Goal: Find specific page/section: Find specific page/section

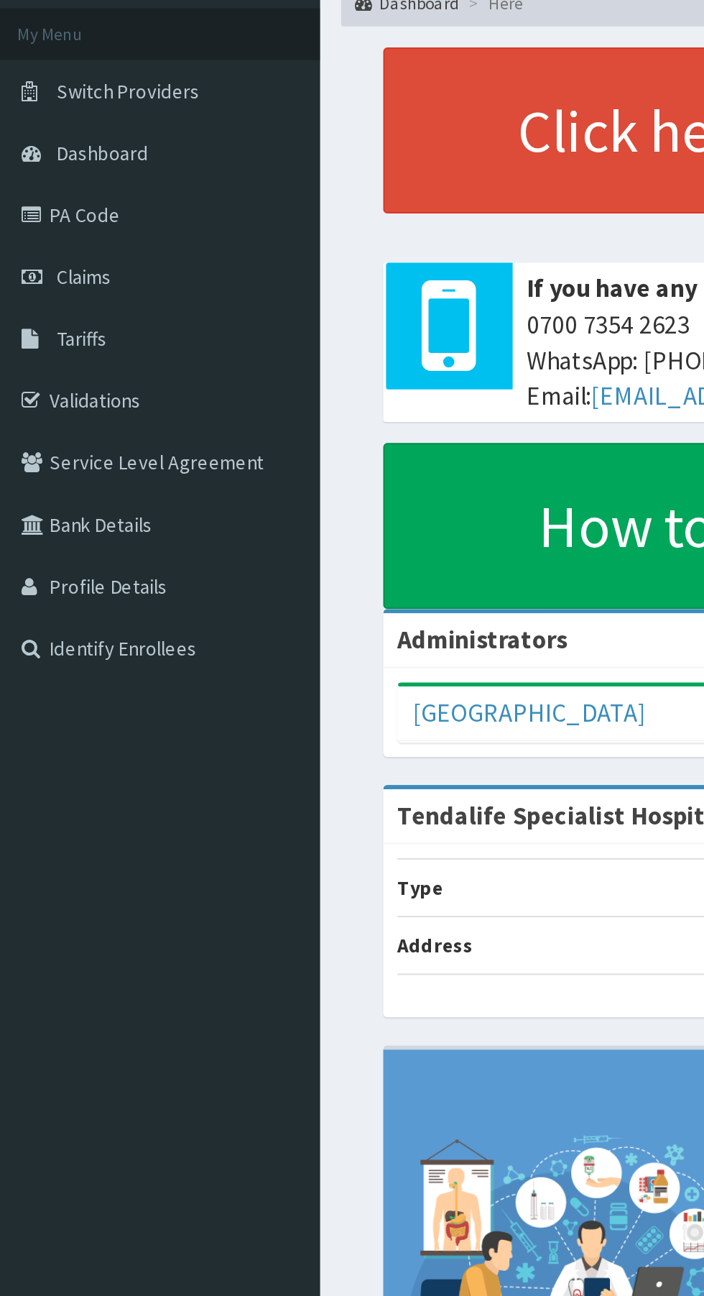
click at [47, 281] on link "Validations" at bounding box center [82, 283] width 165 height 32
click at [73, 267] on link "Validations" at bounding box center [82, 283] width 165 height 32
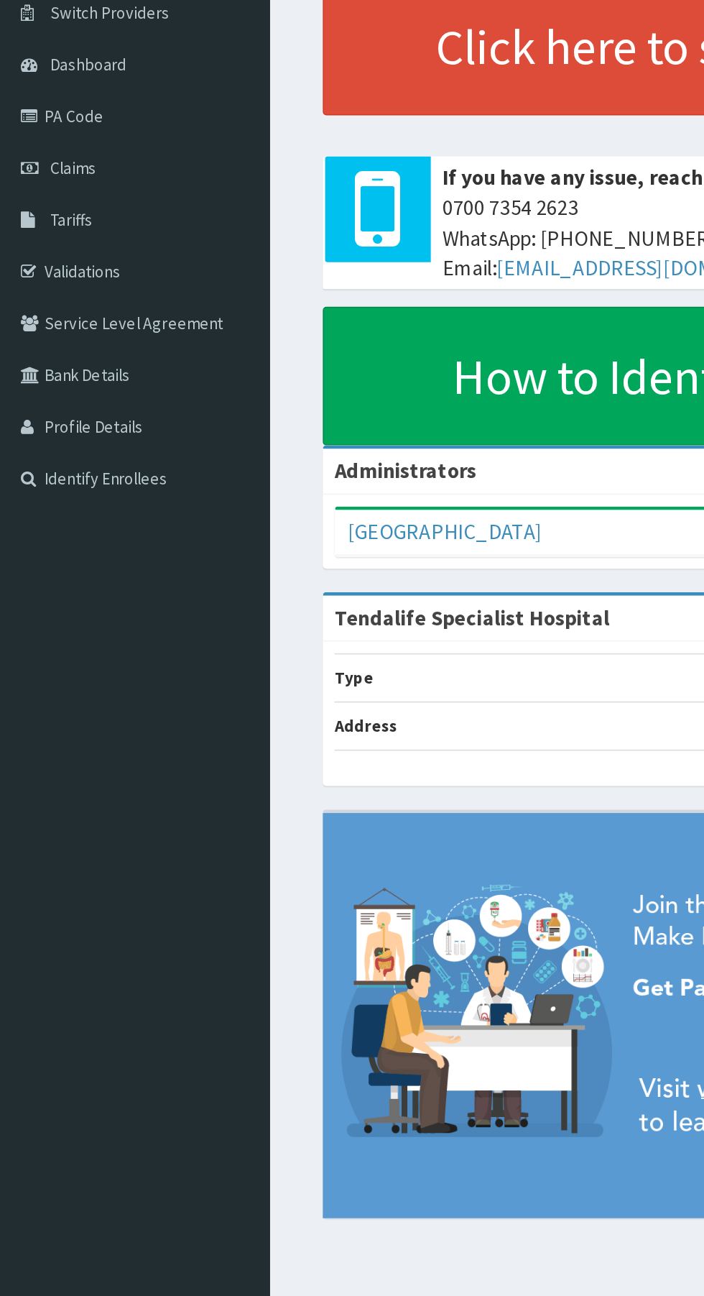
click at [49, 214] on span "Claims" at bounding box center [45, 219] width 28 height 13
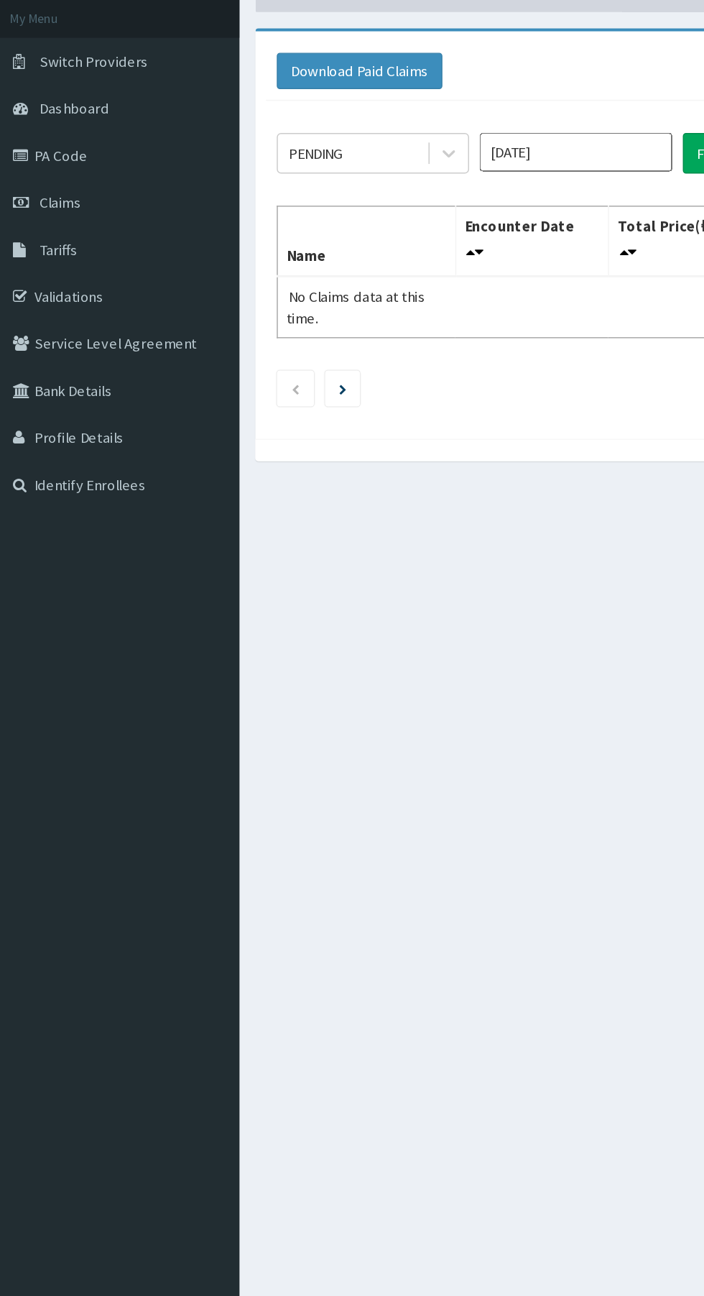
click at [47, 281] on link "Validations" at bounding box center [82, 283] width 165 height 32
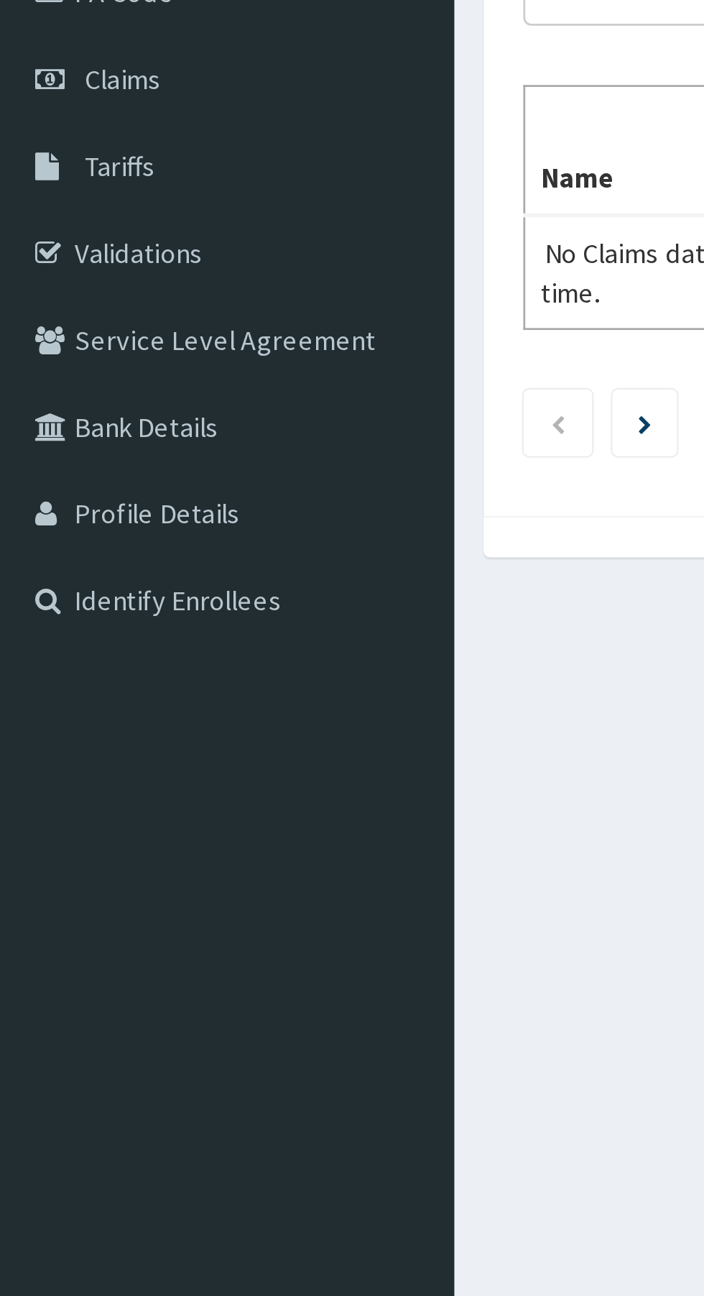
click at [48, 285] on link "Validations" at bounding box center [82, 283] width 165 height 32
